Goal: Task Accomplishment & Management: Use online tool/utility

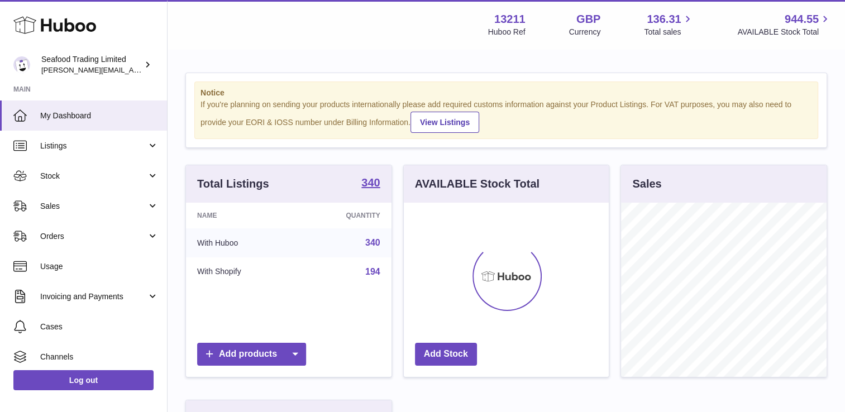
scroll to position [174, 205]
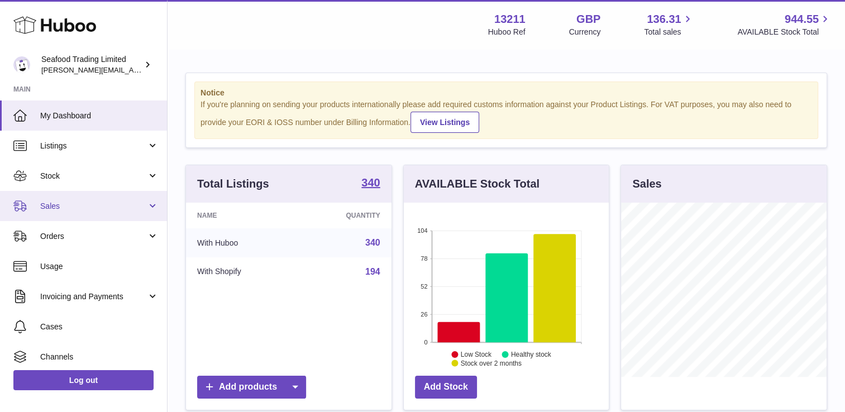
click at [77, 209] on span "Sales" at bounding box center [93, 206] width 107 height 11
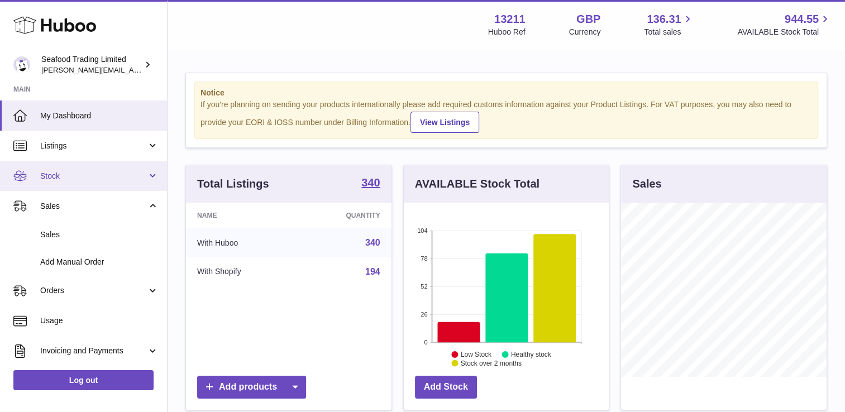
click at [52, 167] on link "Stock" at bounding box center [83, 176] width 167 height 30
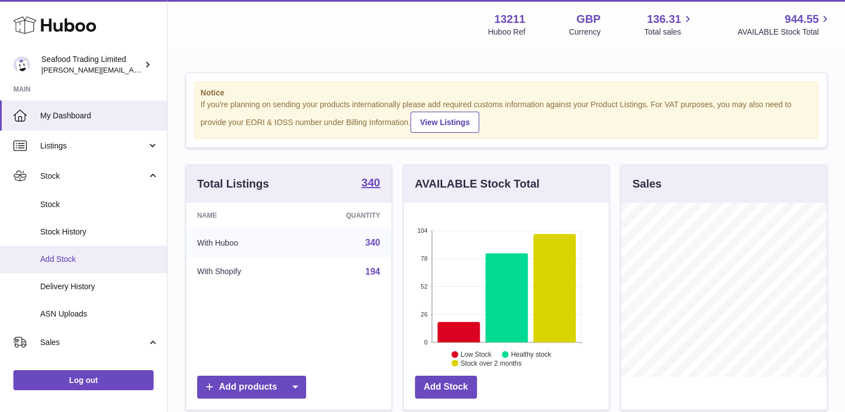
click at [62, 255] on span "Add Stock" at bounding box center [99, 259] width 118 height 11
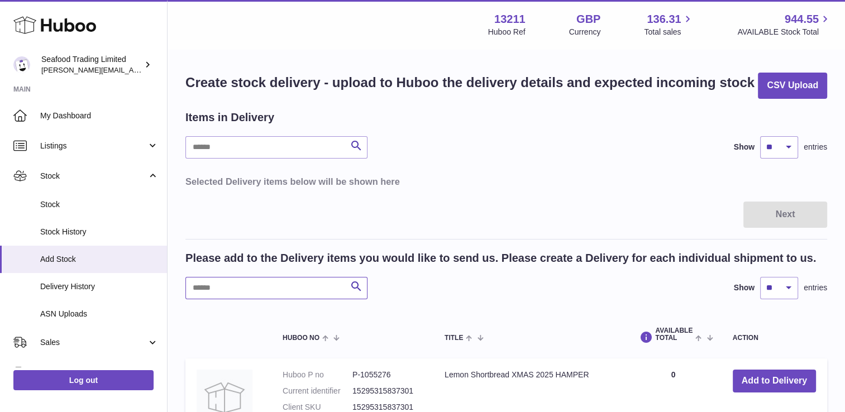
click at [228, 289] on input "text" at bounding box center [276, 288] width 182 height 22
type input "*"
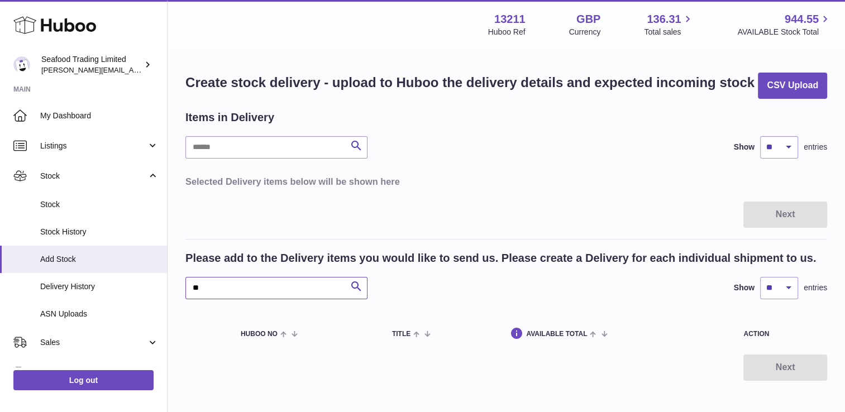
type input "*"
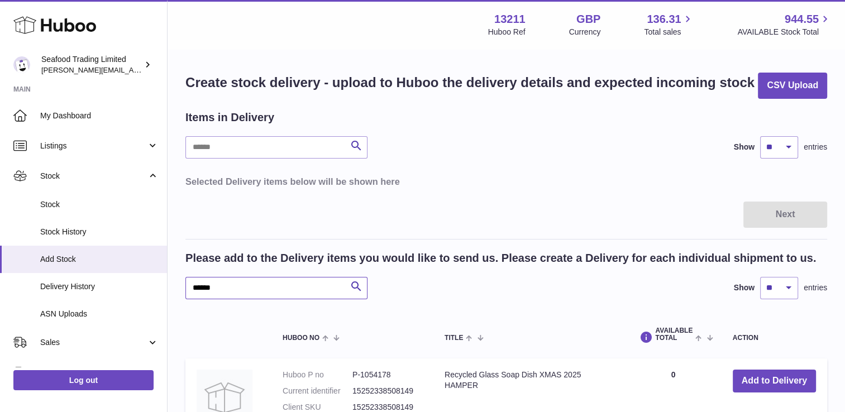
type input "******"
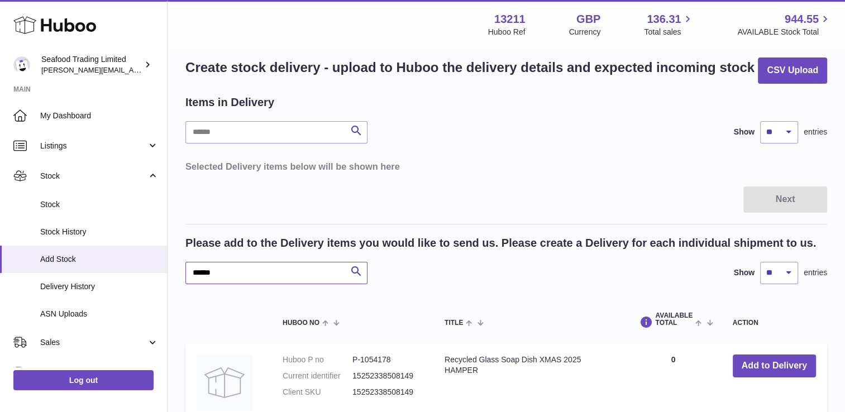
scroll to position [6, 0]
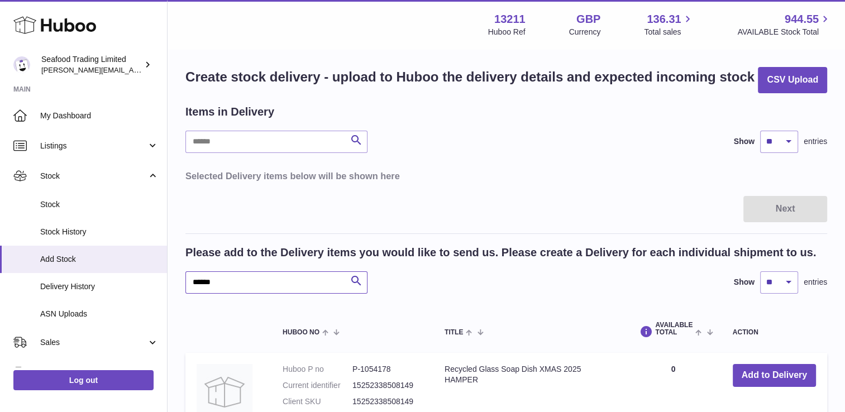
drag, startPoint x: 243, startPoint y: 285, endPoint x: 230, endPoint y: 283, distance: 12.9
click at [230, 283] on input "******" at bounding box center [276, 282] width 182 height 22
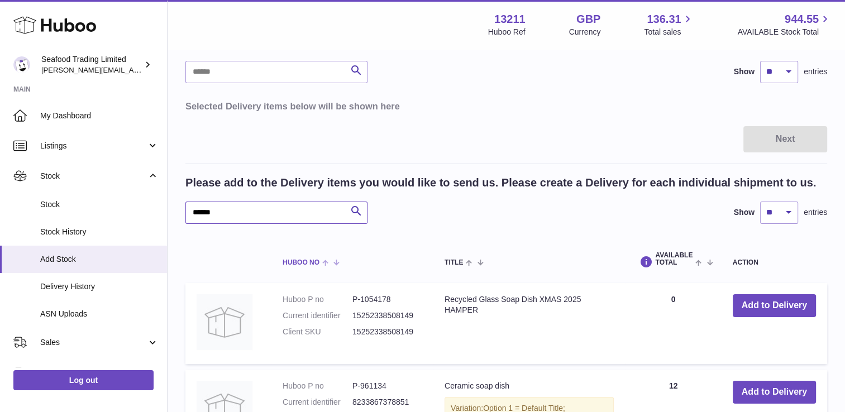
scroll to position [117, 0]
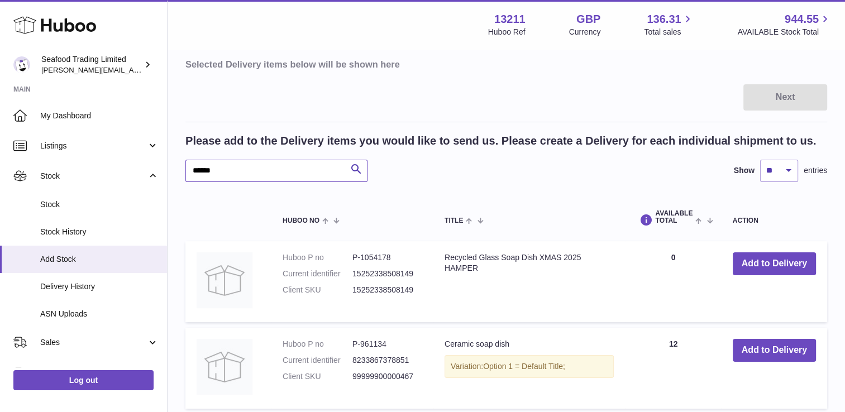
drag, startPoint x: 230, startPoint y: 171, endPoint x: 191, endPoint y: 172, distance: 39.1
click at [191, 172] on input "******" at bounding box center [276, 171] width 182 height 22
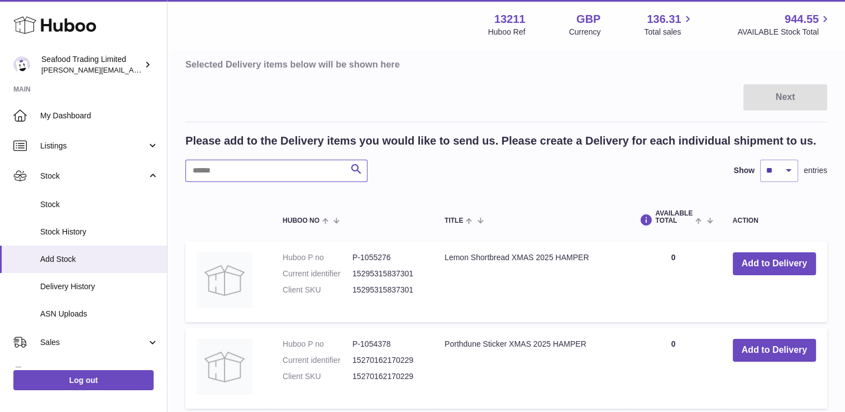
click at [215, 173] on input "text" at bounding box center [276, 171] width 182 height 22
click at [217, 170] on input "text" at bounding box center [276, 171] width 182 height 22
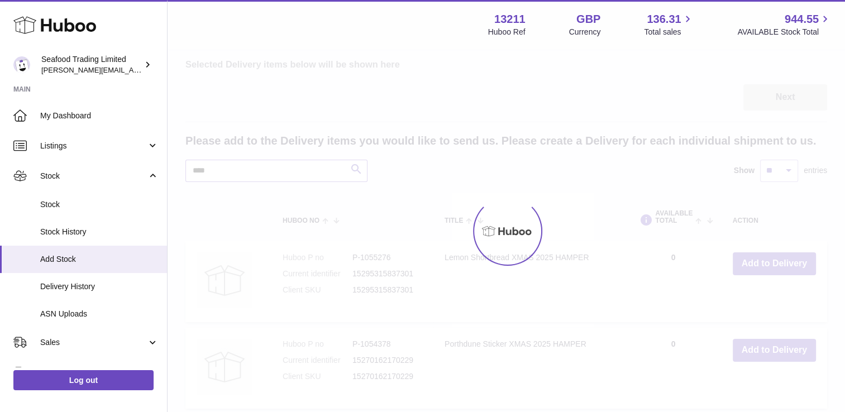
scroll to position [55, 0]
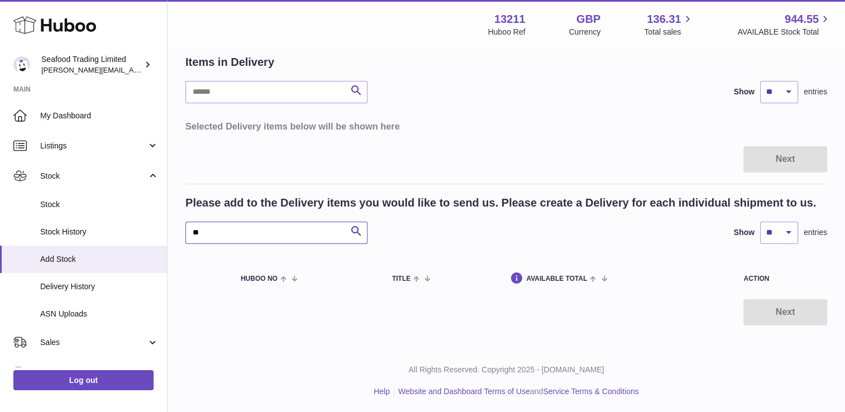
type input "*"
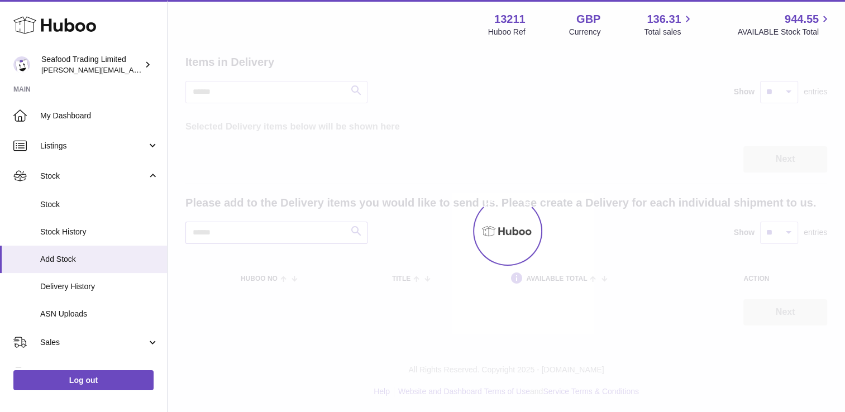
scroll to position [117, 0]
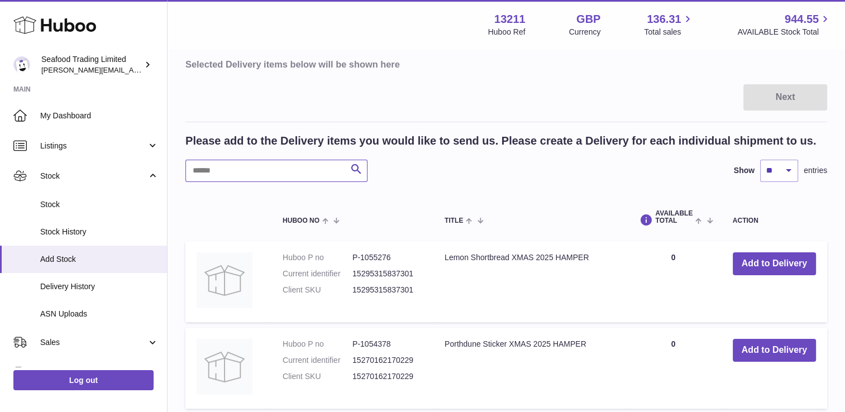
click at [241, 170] on input "text" at bounding box center [276, 171] width 182 height 22
click at [223, 169] on input "text" at bounding box center [276, 171] width 182 height 22
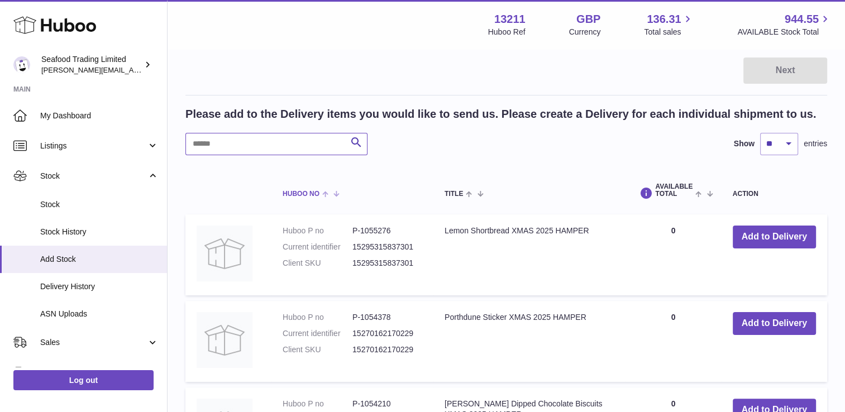
scroll to position [61, 0]
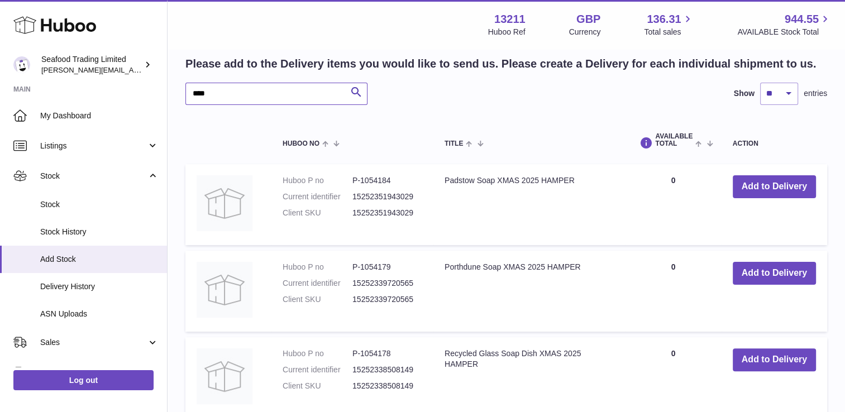
scroll to position [117, 0]
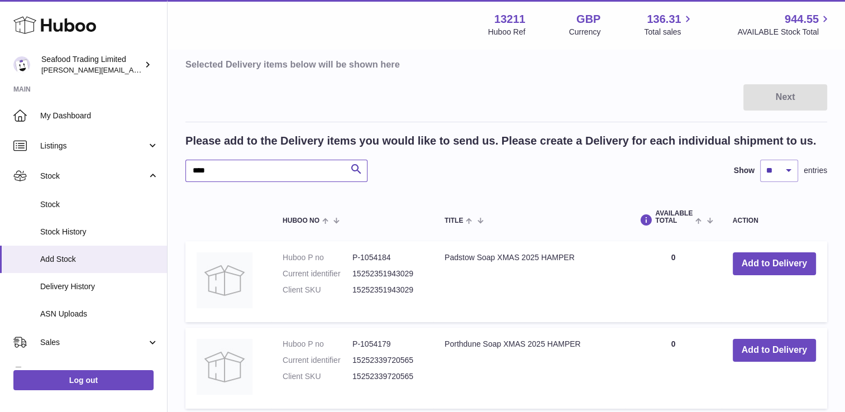
drag, startPoint x: 209, startPoint y: 169, endPoint x: 166, endPoint y: 169, distance: 42.4
type input "****"
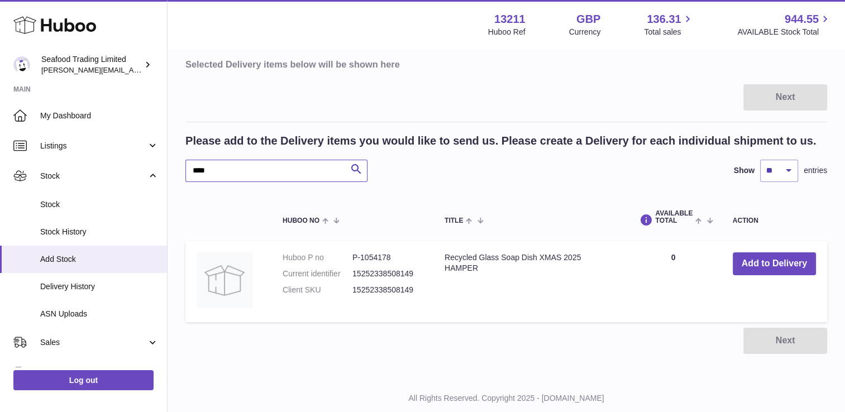
drag, startPoint x: 227, startPoint y: 170, endPoint x: 190, endPoint y: 170, distance: 37.4
click at [190, 170] on input "****" at bounding box center [276, 171] width 182 height 22
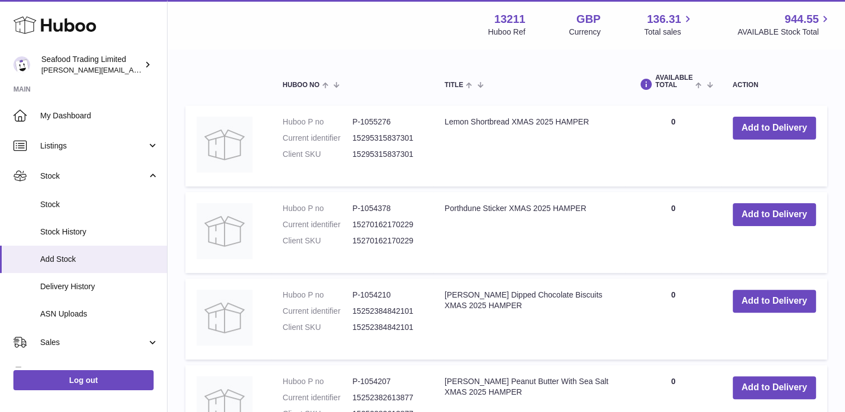
scroll to position [173, 0]
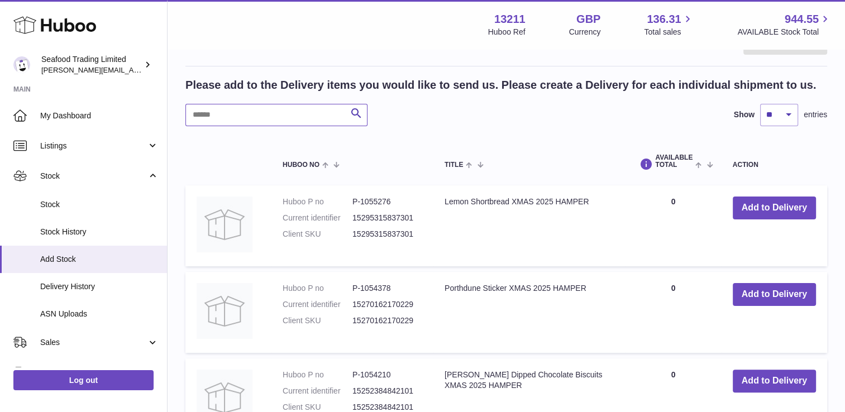
click at [253, 115] on input "text" at bounding box center [276, 115] width 182 height 22
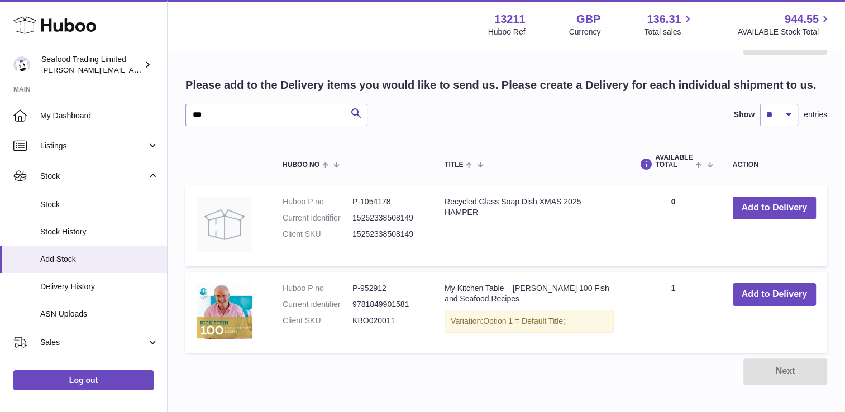
drag, startPoint x: 578, startPoint y: 200, endPoint x: 445, endPoint y: 215, distance: 133.8
click at [445, 215] on td "Recycled Glass Soap Dish XMAS 2025 HAMPER" at bounding box center [528, 225] width 191 height 81
drag, startPoint x: 477, startPoint y: 213, endPoint x: 442, endPoint y: 204, distance: 35.7
click at [442, 204] on td "Recycled Glass Soap Dish XMAS 2025 HAMPER" at bounding box center [528, 225] width 191 height 81
click at [568, 143] on th "Title" at bounding box center [528, 161] width 191 height 37
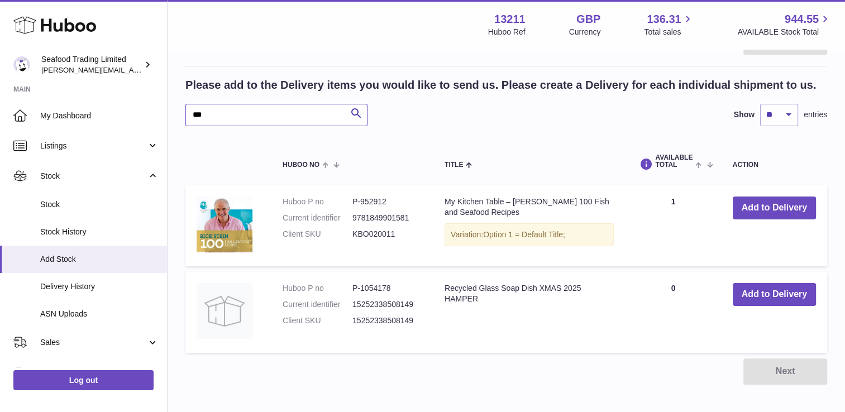
drag, startPoint x: 219, startPoint y: 115, endPoint x: 184, endPoint y: 113, distance: 35.2
click at [185, 113] on div "Create stock delivery - upload to Huboo the delivery details and expected incom…" at bounding box center [505, 142] width 677 height 530
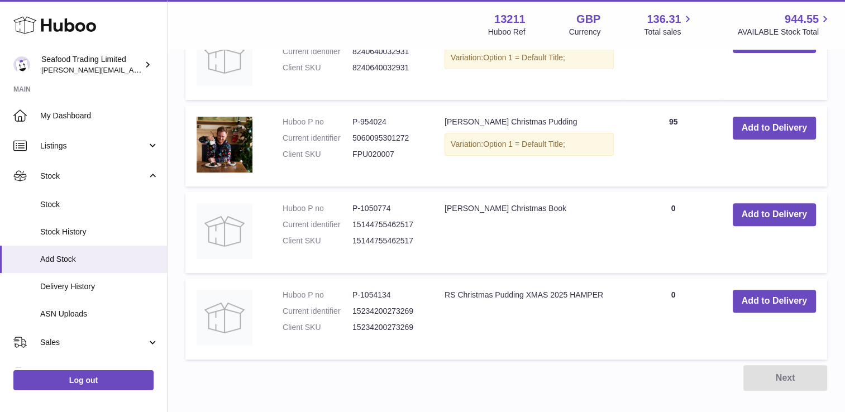
scroll to position [396, 0]
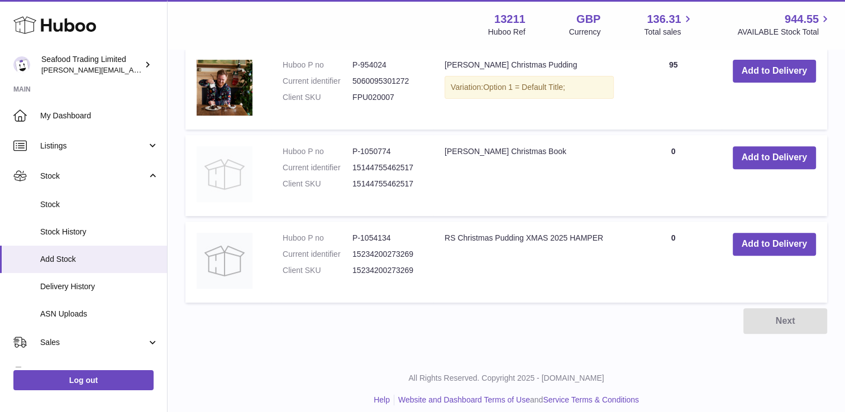
type input "*******"
click at [234, 164] on img at bounding box center [224, 174] width 56 height 56
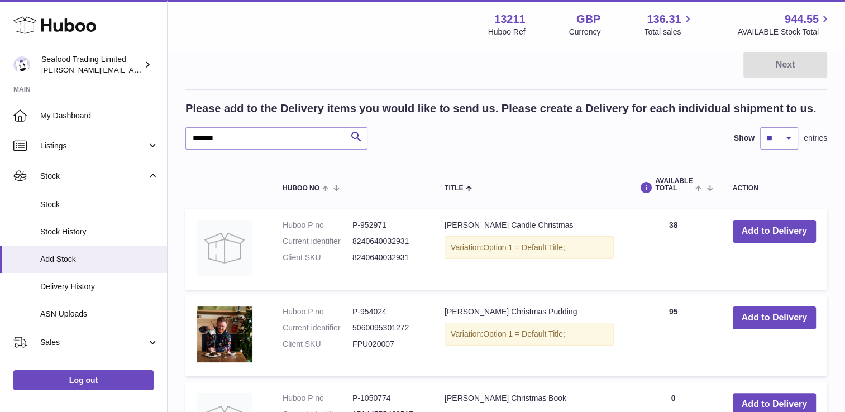
scroll to position [0, 0]
